Goal: Information Seeking & Learning: Learn about a topic

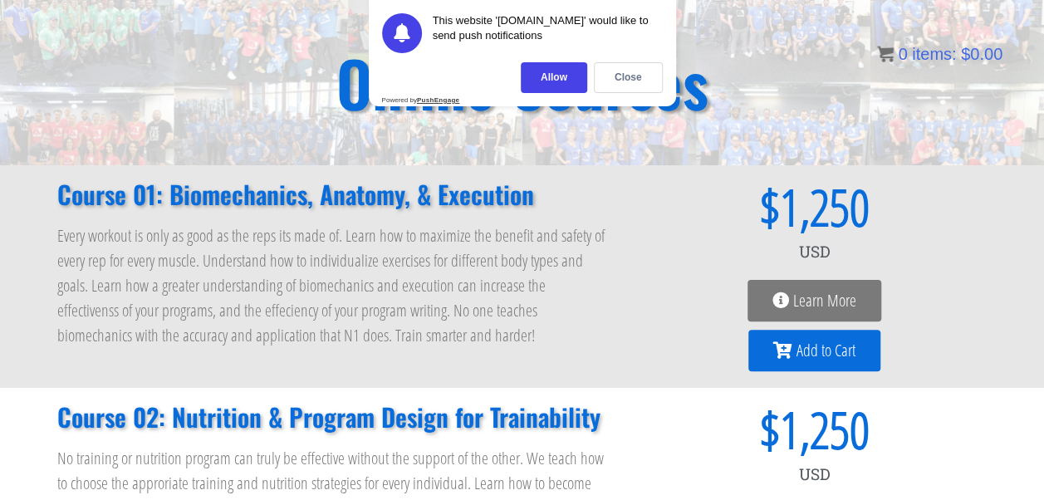
scroll to position [108, 0]
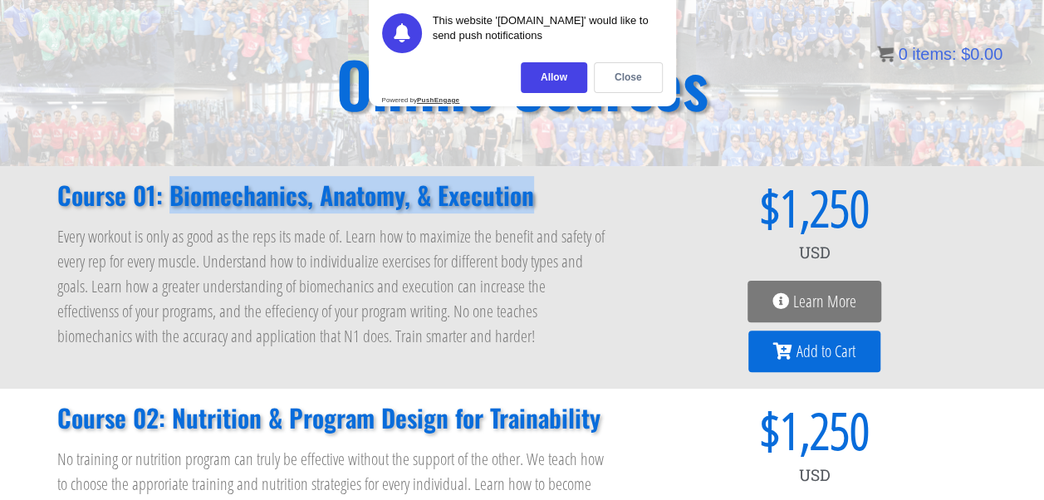
drag, startPoint x: 173, startPoint y: 194, endPoint x: 536, endPoint y: 204, distance: 363.3
click at [536, 204] on h2 "Course 01: Biomechanics, Anatomy, & Execution" at bounding box center [333, 195] width 552 height 25
copy h2 "Biomechanics, Anatomy, & Execution"
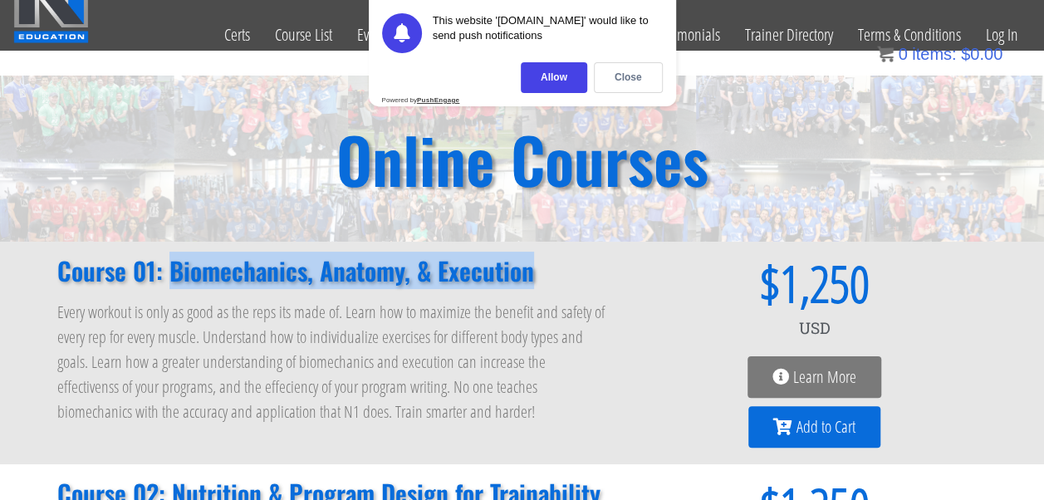
scroll to position [32, 0]
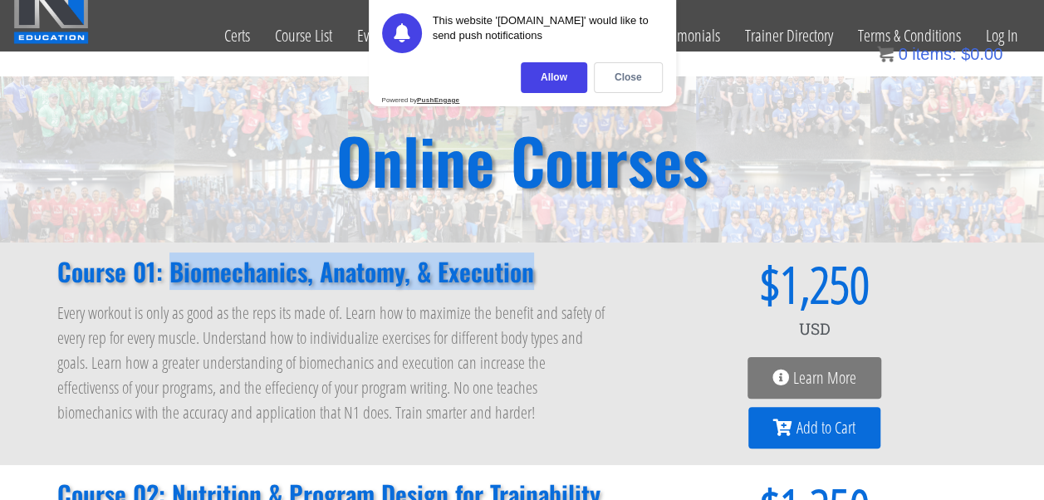
copy h2 "Biomechanics, Anatomy, & Execution"
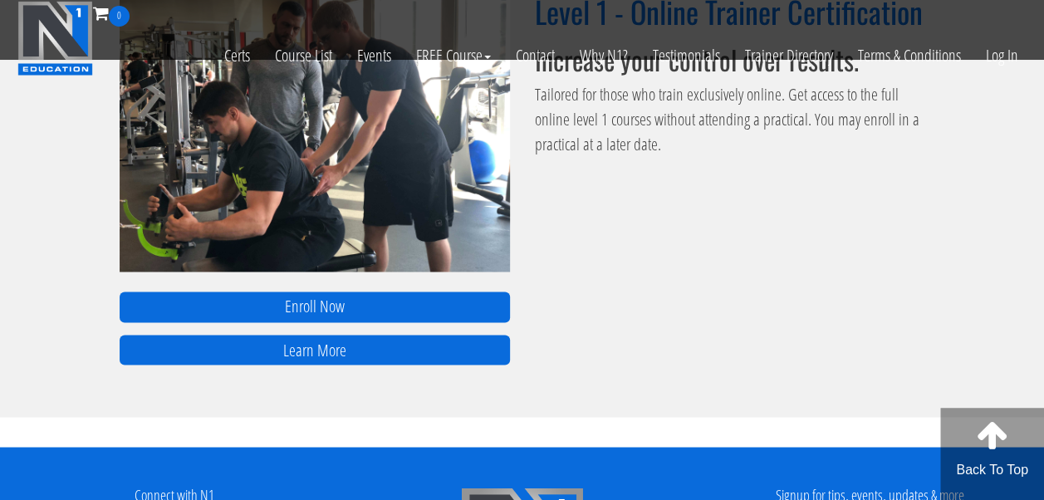
scroll to position [1246, 0]
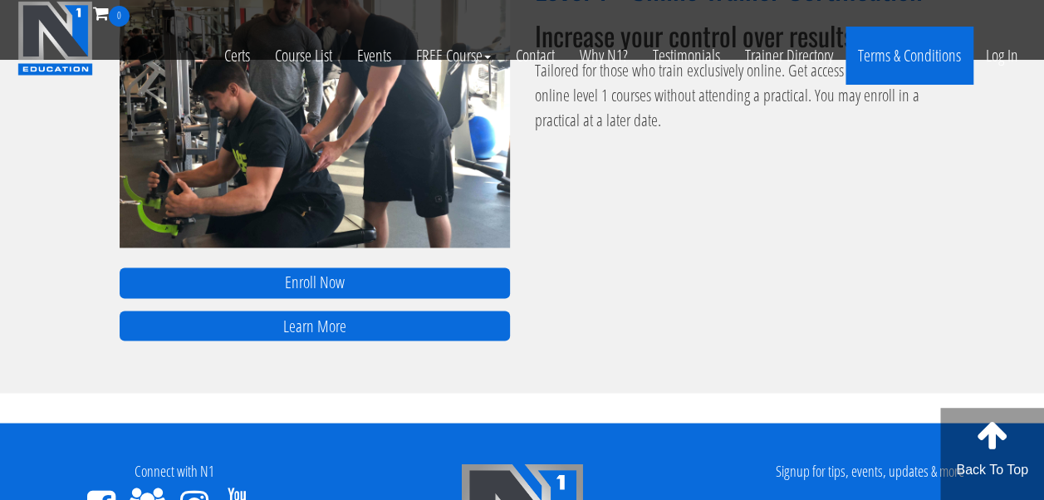
click at [913, 53] on link "Terms & Conditions" at bounding box center [910, 56] width 128 height 58
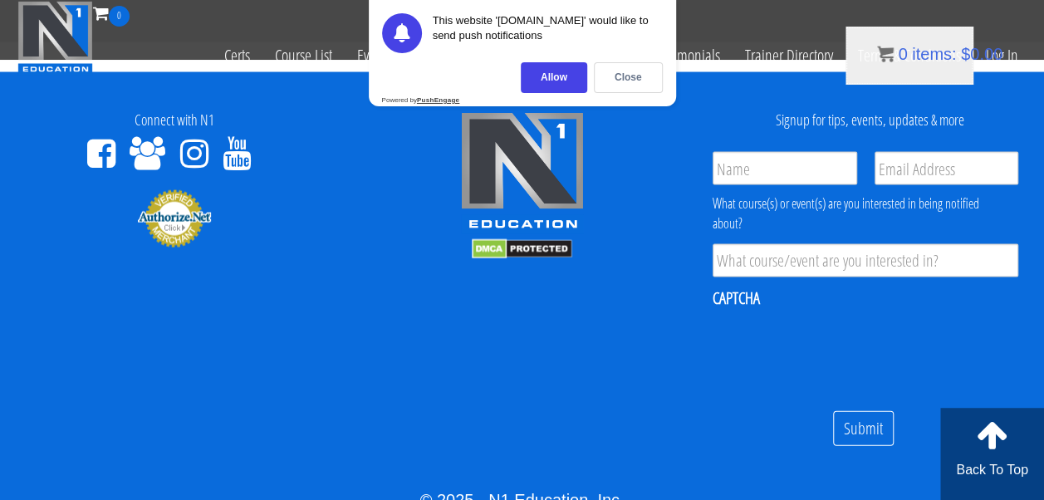
scroll to position [1598, 0]
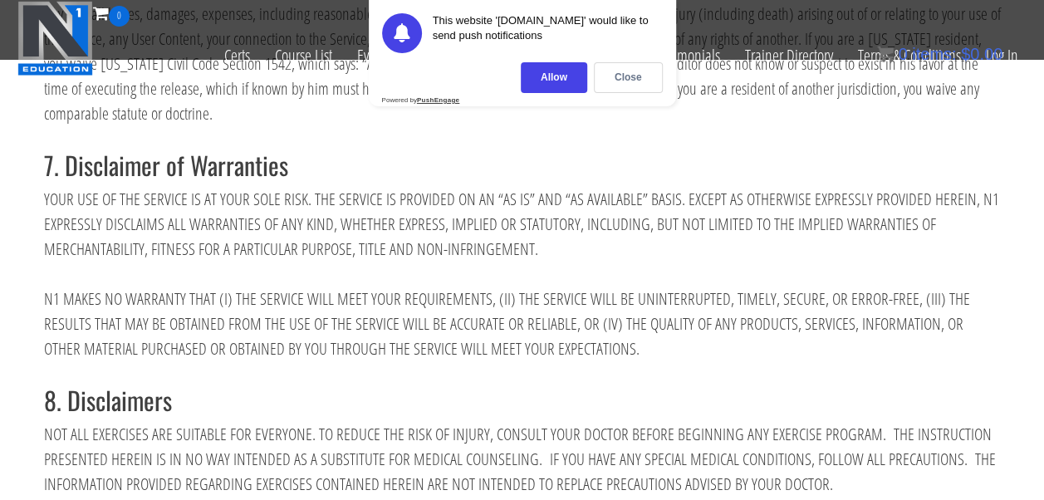
scroll to position [6418, 0]
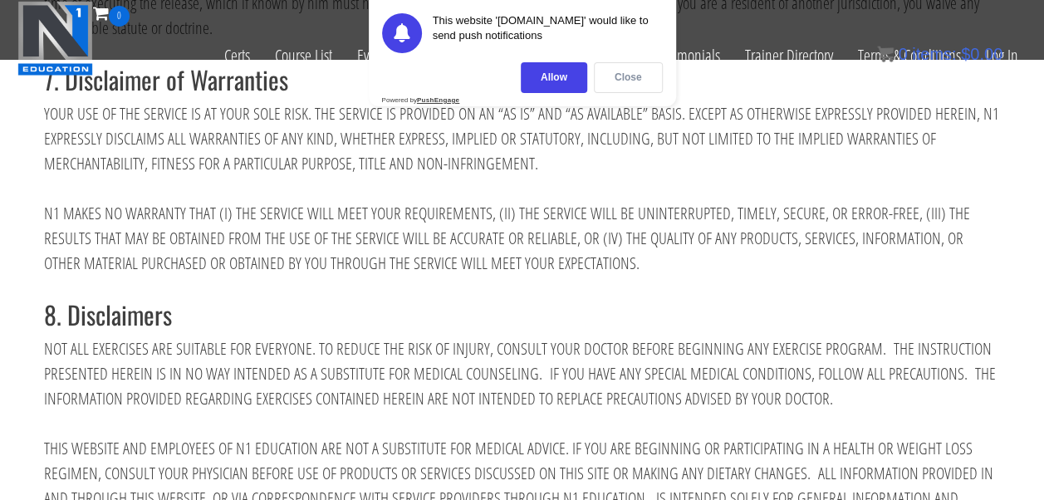
click at [633, 79] on div "Close" at bounding box center [628, 77] width 69 height 31
